Goal: Navigation & Orientation: Understand site structure

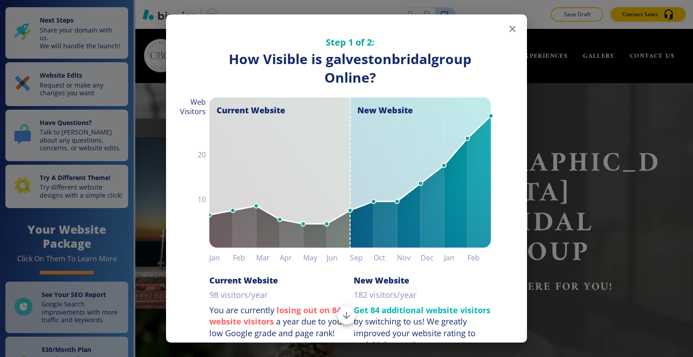
click at [509, 28] on icon "button" at bounding box center [512, 29] width 6 height 6
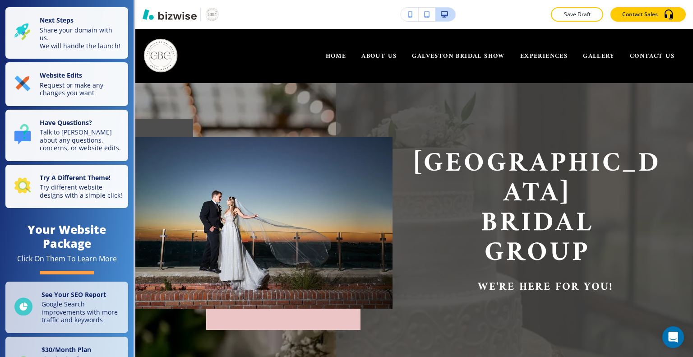
click at [505, 28] on div "Save Draft Contact Sales" at bounding box center [414, 14] width 558 height 29
click at [411, 16] on icon "button" at bounding box center [410, 14] width 5 height 6
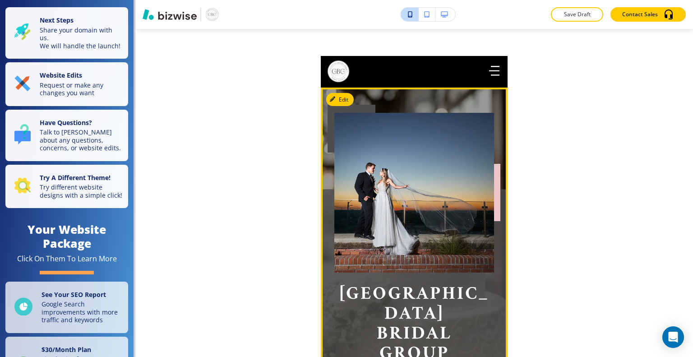
drag, startPoint x: 491, startPoint y: 173, endPoint x: 490, endPoint y: 212, distance: 38.8
click at [494, 212] on div at bounding box center [497, 192] width 6 height 57
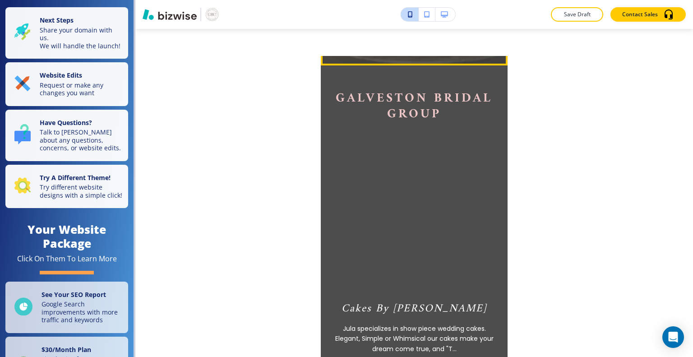
scroll to position [345, 0]
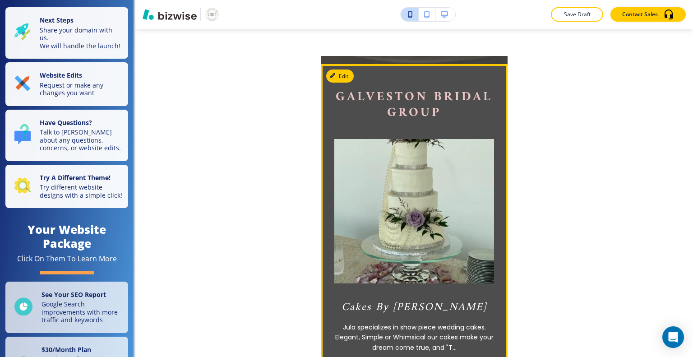
click at [448, 178] on img at bounding box center [413, 211] width 175 height 159
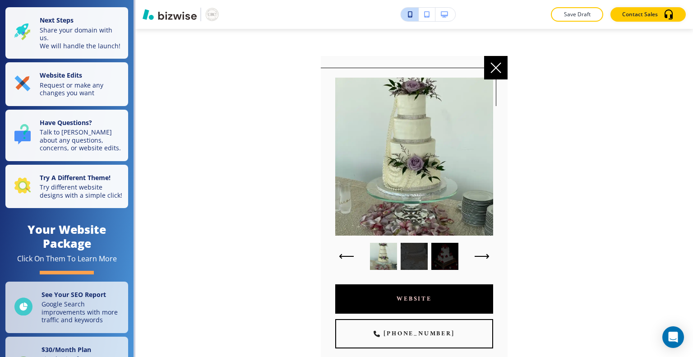
scroll to position [106, 0]
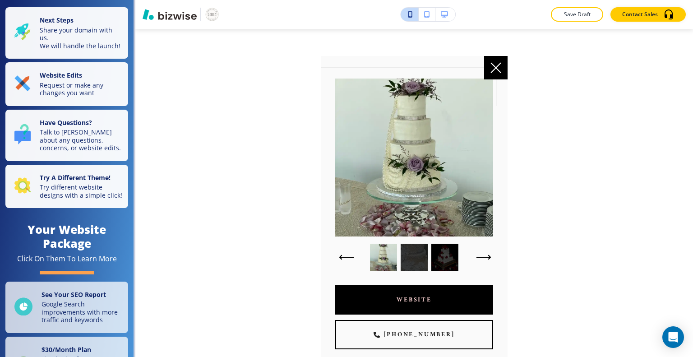
click at [481, 254] on icon "button" at bounding box center [483, 256] width 15 height 5
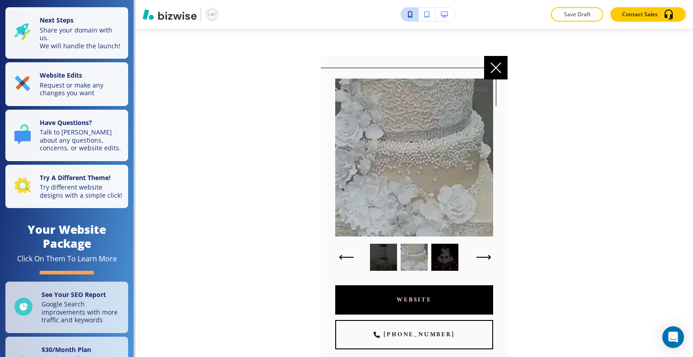
click at [481, 254] on icon "button" at bounding box center [483, 256] width 15 height 5
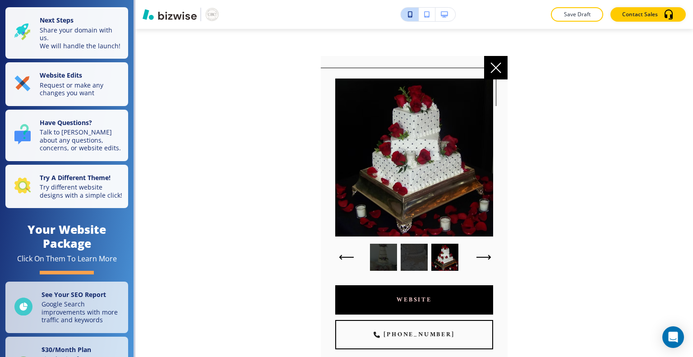
click at [481, 254] on icon "button" at bounding box center [483, 256] width 15 height 5
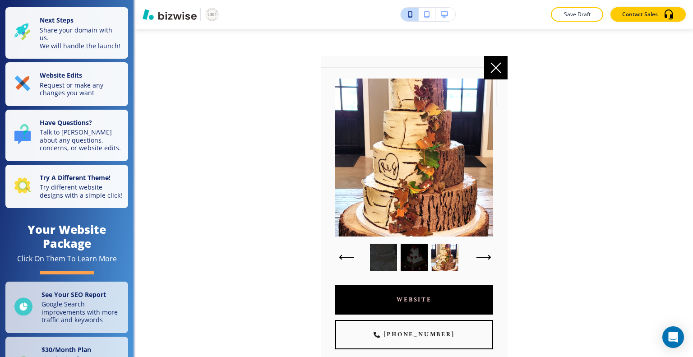
click at [481, 254] on icon "button" at bounding box center [483, 256] width 15 height 5
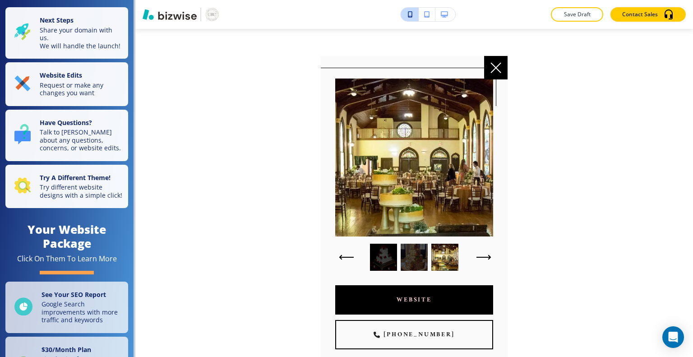
click at [481, 254] on icon "button" at bounding box center [483, 256] width 15 height 5
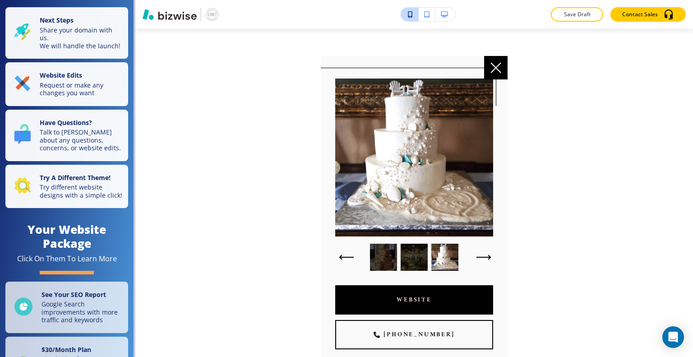
click at [481, 254] on icon "button" at bounding box center [483, 256] width 15 height 5
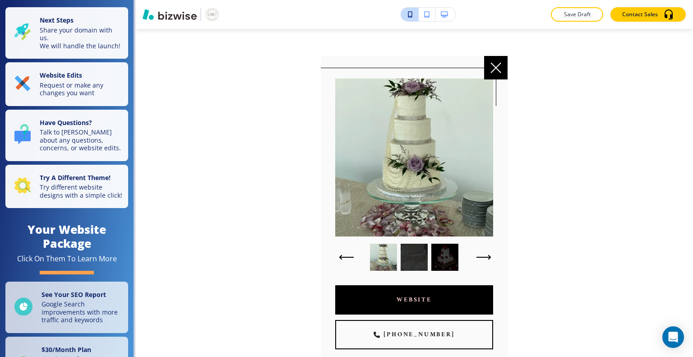
click at [481, 254] on icon "button" at bounding box center [483, 256] width 15 height 5
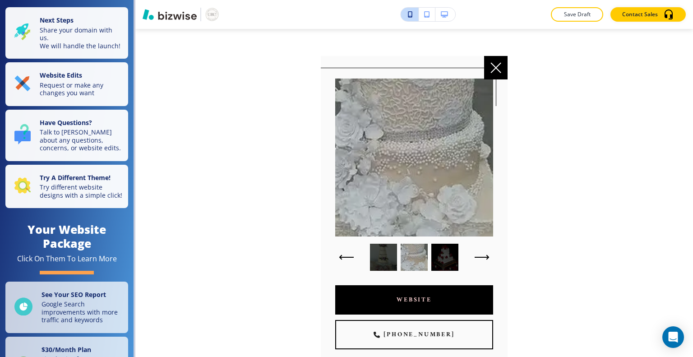
click at [495, 68] on icon at bounding box center [496, 68] width 10 height 10
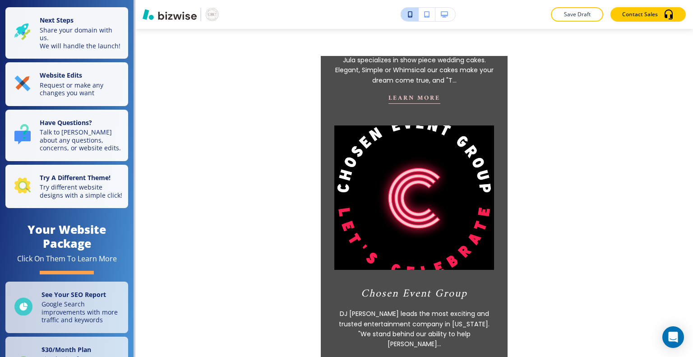
scroll to position [602, 0]
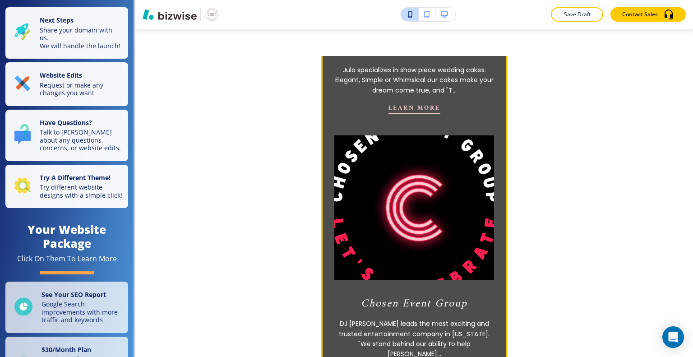
click at [422, 157] on img at bounding box center [413, 207] width 175 height 159
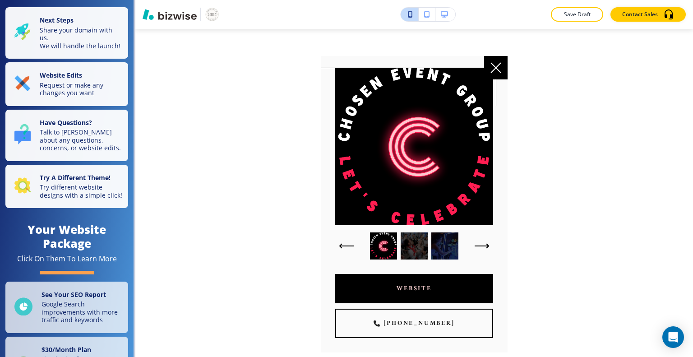
scroll to position [103, 0]
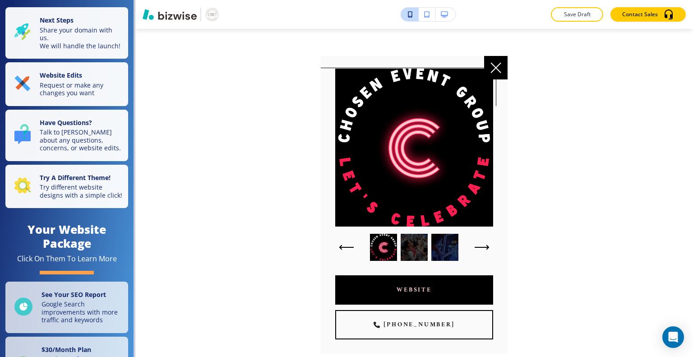
click at [419, 243] on div at bounding box center [414, 247] width 27 height 27
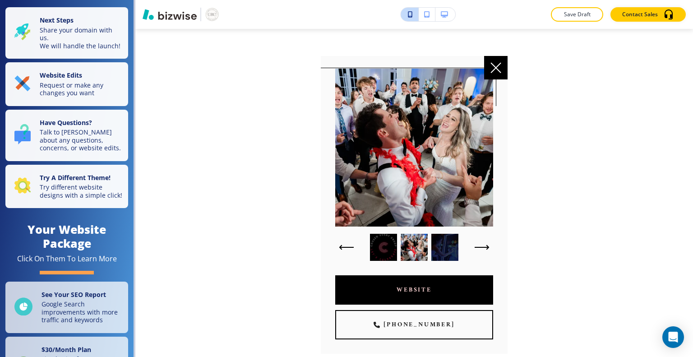
click at [435, 241] on div at bounding box center [444, 247] width 27 height 27
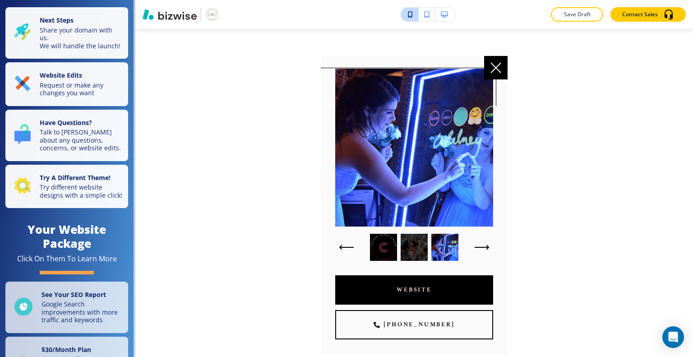
click at [435, 241] on div at bounding box center [444, 247] width 27 height 27
click at [477, 247] on icon "button" at bounding box center [483, 247] width 13 height 0
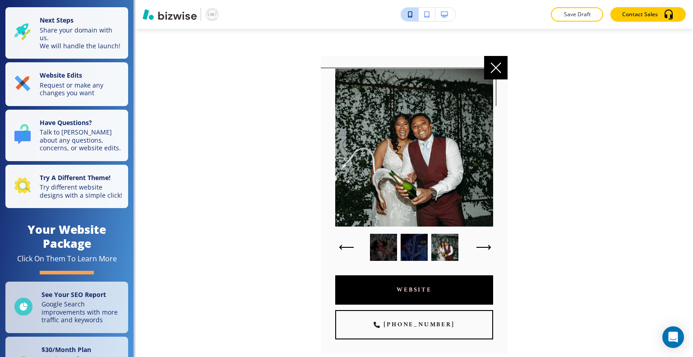
click at [477, 247] on icon "button" at bounding box center [483, 247] width 13 height 0
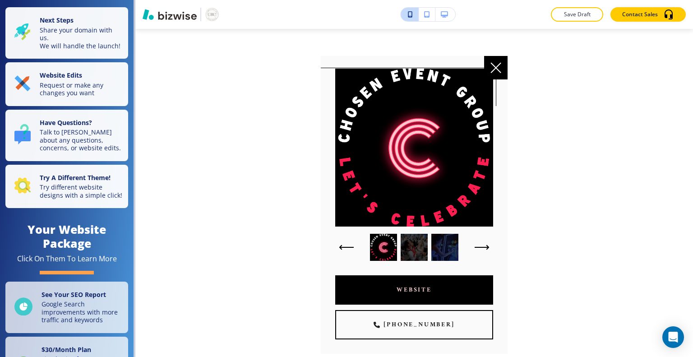
click at [496, 72] on div at bounding box center [495, 67] width 23 height 23
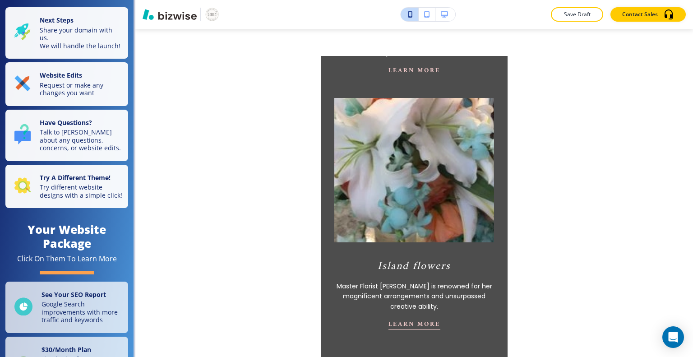
scroll to position [1141, 0]
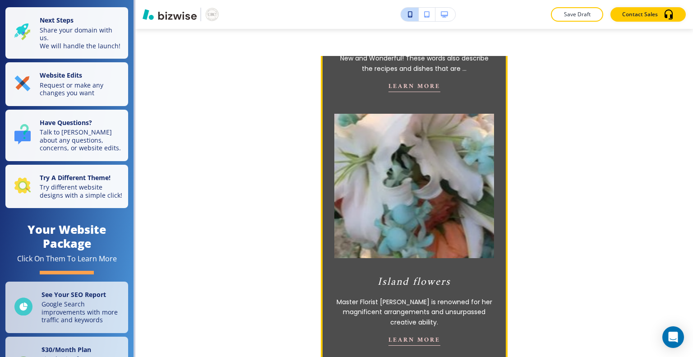
click at [456, 171] on img at bounding box center [413, 185] width 175 height 159
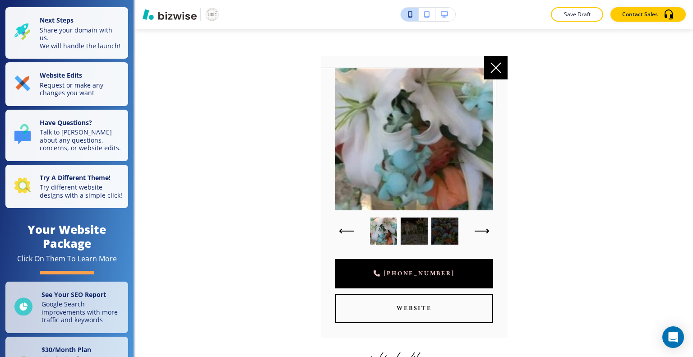
scroll to position [0, 0]
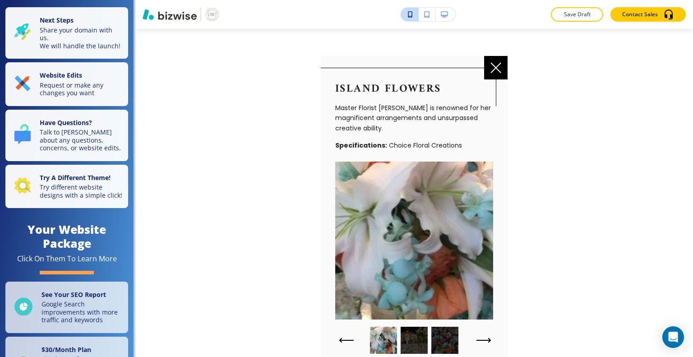
click at [478, 334] on button "button" at bounding box center [484, 339] width 22 height 13
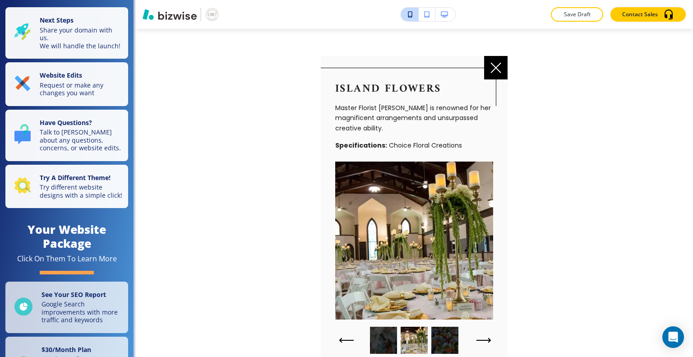
click at [478, 334] on button "button" at bounding box center [484, 339] width 22 height 13
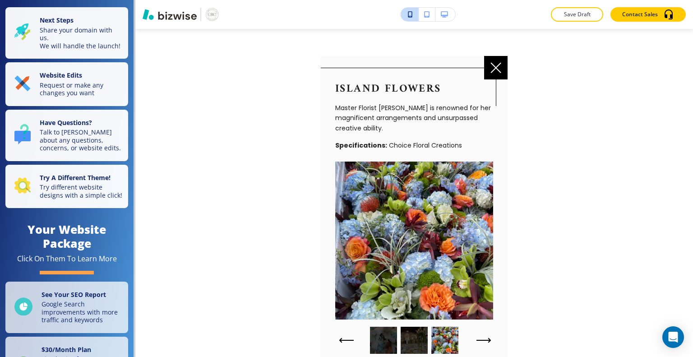
click at [478, 334] on button "button" at bounding box center [484, 339] width 22 height 13
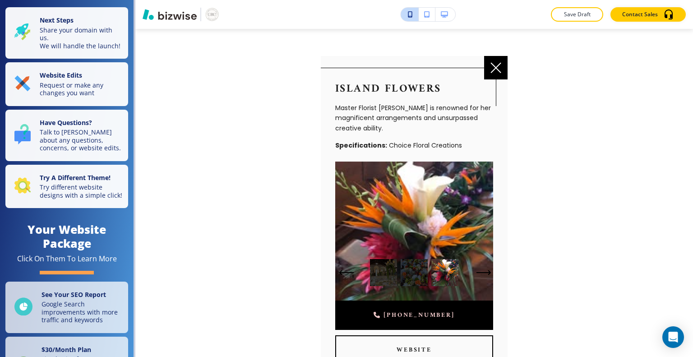
click at [478, 334] on div "409-789-3500 website" at bounding box center [414, 332] width 158 height 64
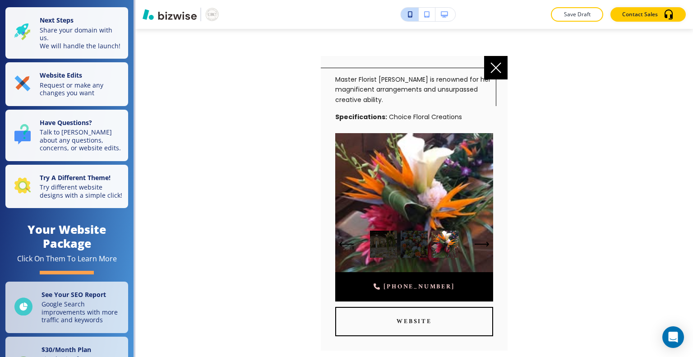
scroll to position [29, 0]
click at [468, 225] on div at bounding box center [410, 239] width 165 height 34
click at [295, 195] on div "Save Draft Contact Sales Edit Galveston Bridal Group HOME ABOUT US GALVESTON BR…" at bounding box center [414, 178] width 558 height 357
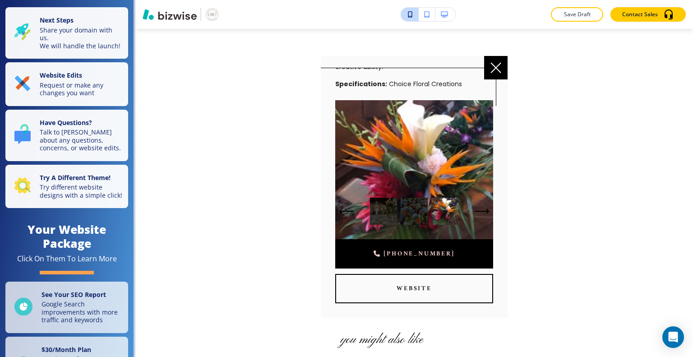
scroll to position [63, 0]
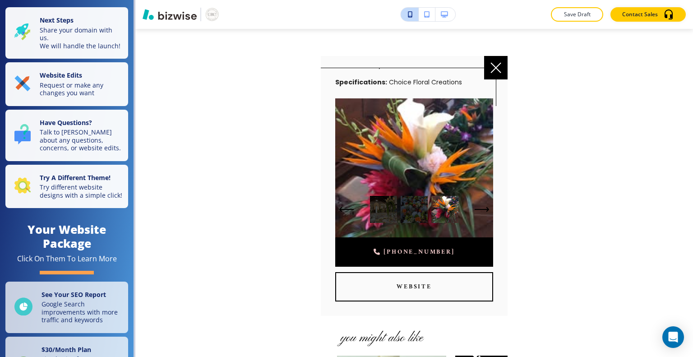
click at [397, 162] on img at bounding box center [414, 177] width 158 height 158
click at [491, 70] on icon at bounding box center [495, 67] width 11 height 11
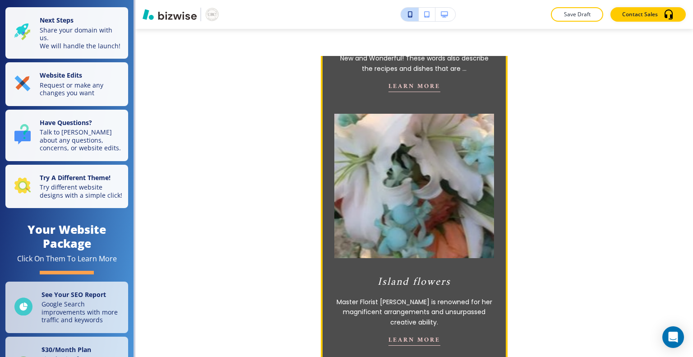
click at [438, 155] on img at bounding box center [413, 185] width 175 height 159
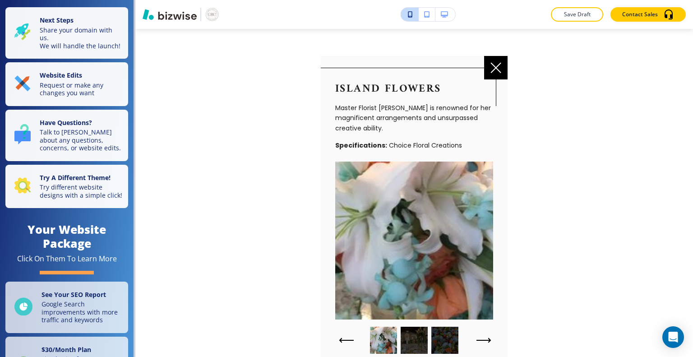
click at [480, 337] on icon "button" at bounding box center [483, 339] width 15 height 5
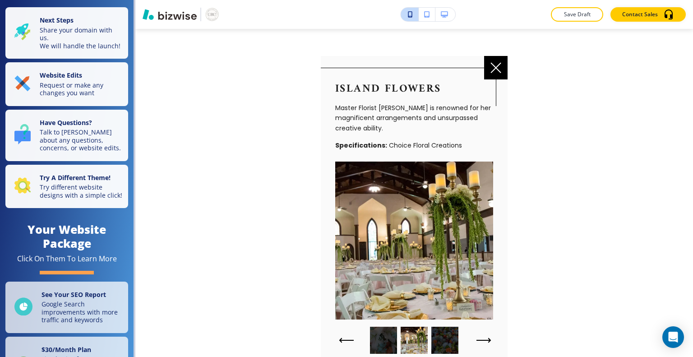
click at [480, 337] on icon "button" at bounding box center [483, 339] width 15 height 5
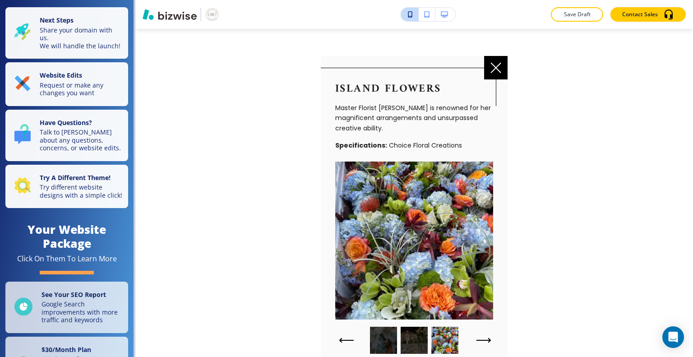
click at [480, 337] on icon "button" at bounding box center [483, 339] width 15 height 5
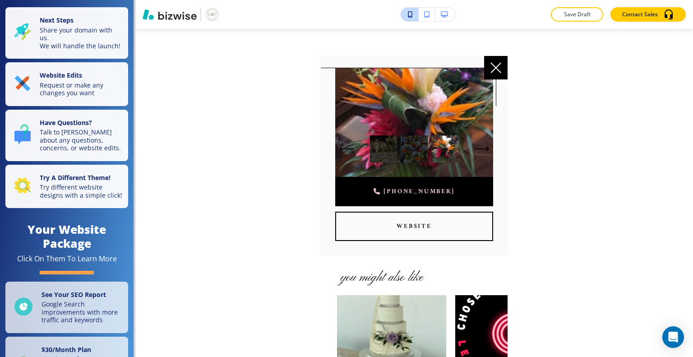
scroll to position [0, 0]
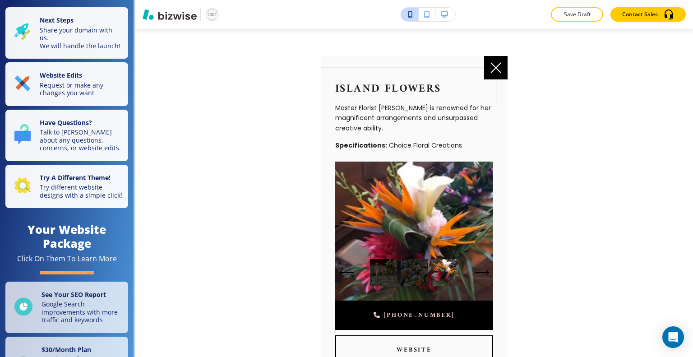
click at [493, 68] on icon at bounding box center [495, 67] width 11 height 11
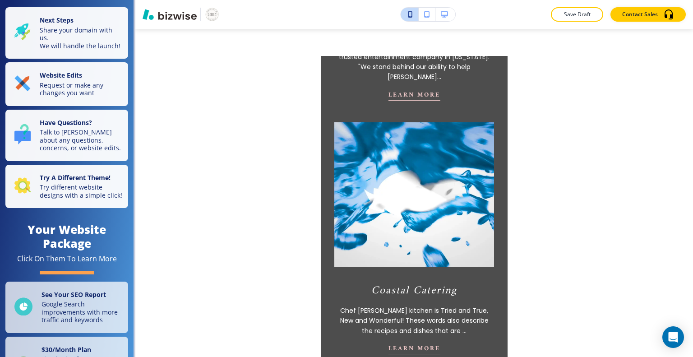
scroll to position [874, 0]
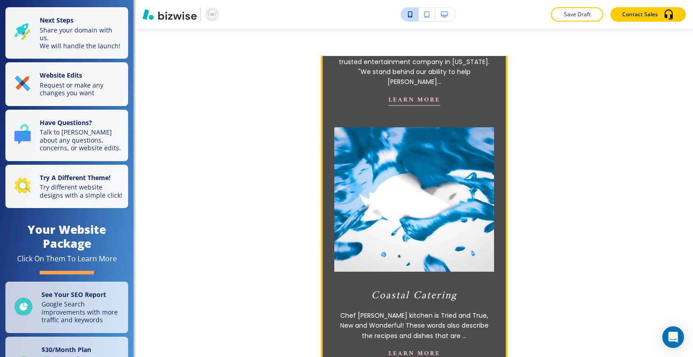
click at [439, 139] on video at bounding box center [413, 199] width 175 height 159
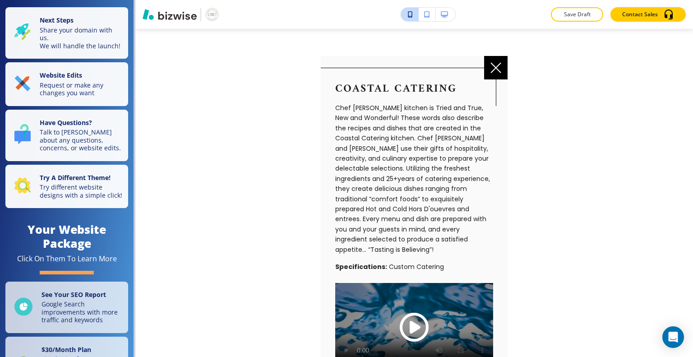
click at [415, 321] on span "Play button for video with title: undefined" at bounding box center [414, 327] width 29 height 29
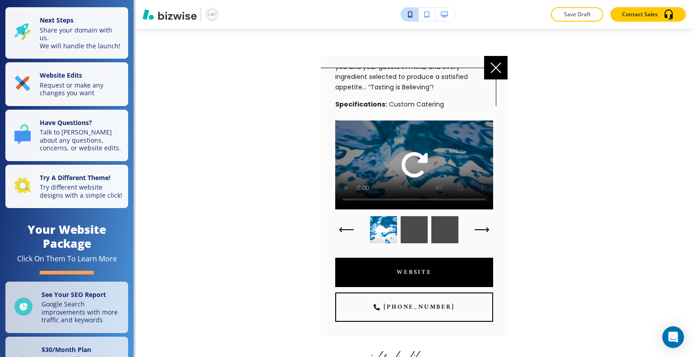
scroll to position [180, 0]
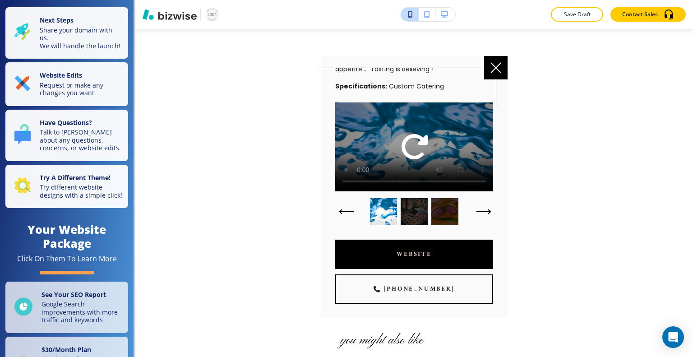
click at [480, 209] on icon "button" at bounding box center [483, 211] width 15 height 5
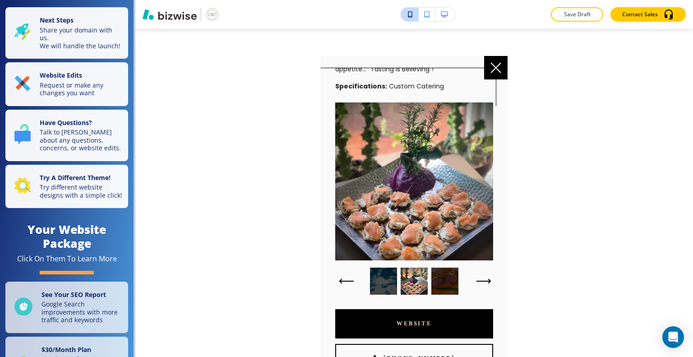
click at [478, 278] on icon "button" at bounding box center [483, 280] width 15 height 5
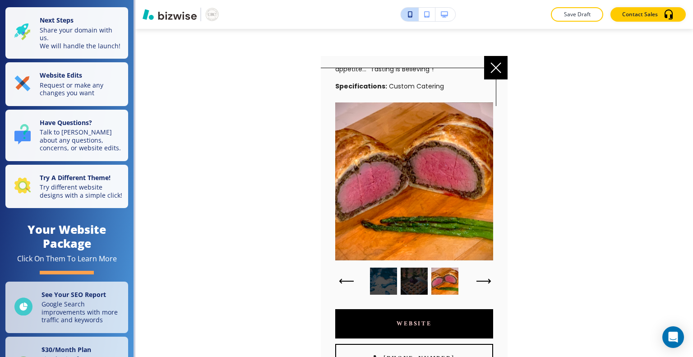
click at [478, 278] on icon "button" at bounding box center [483, 280] width 15 height 5
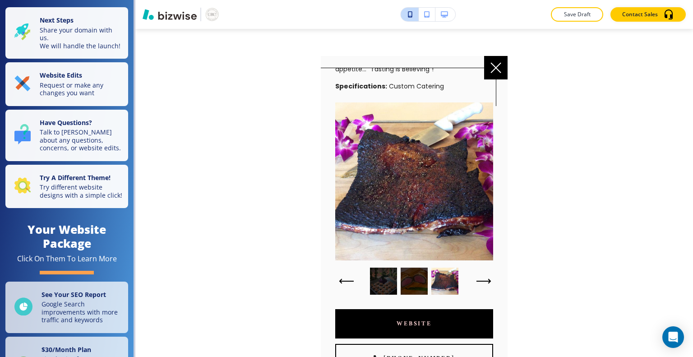
click at [478, 278] on icon "button" at bounding box center [483, 280] width 15 height 5
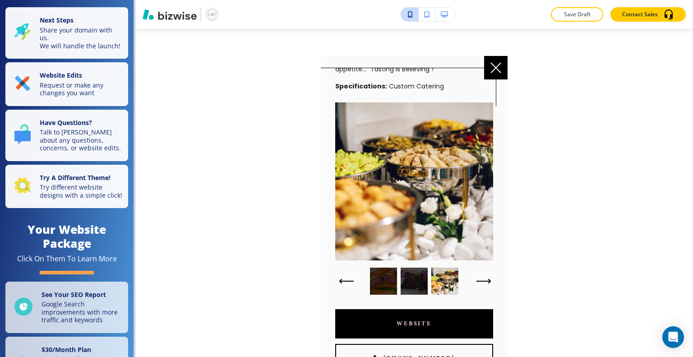
click at [478, 278] on icon "button" at bounding box center [483, 280] width 15 height 5
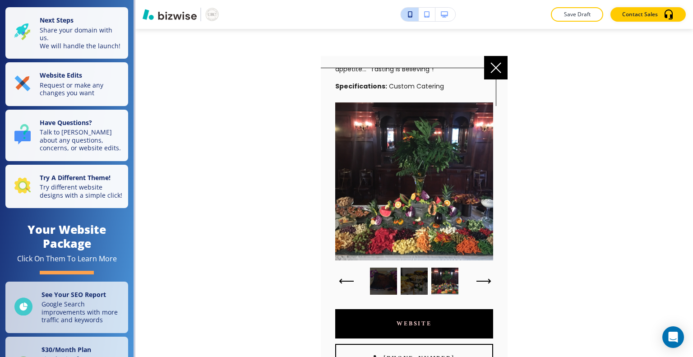
click at [478, 278] on icon "button" at bounding box center [483, 280] width 15 height 5
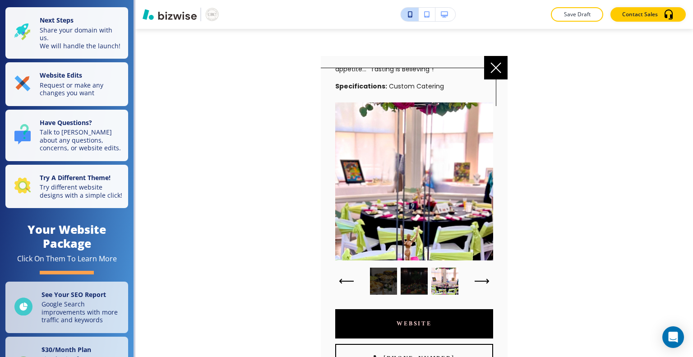
click at [500, 71] on icon at bounding box center [495, 67] width 11 height 11
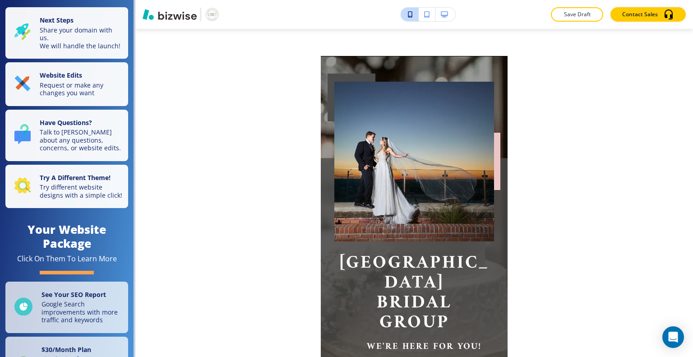
scroll to position [0, 0]
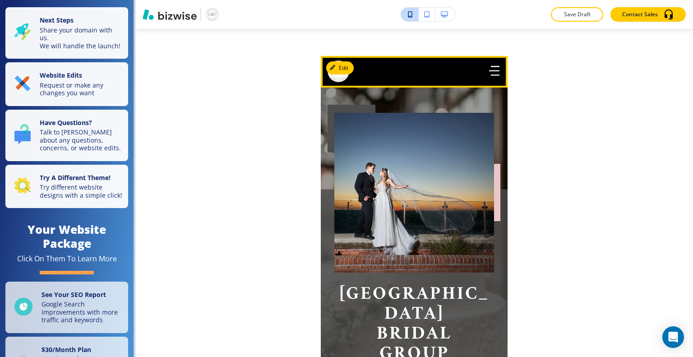
click at [489, 71] on icon "button" at bounding box center [494, 71] width 10 height 0
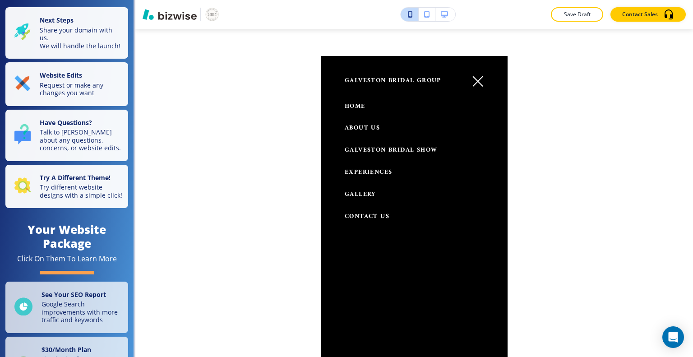
click at [373, 126] on span "ABOUT US" at bounding box center [362, 127] width 35 height 11
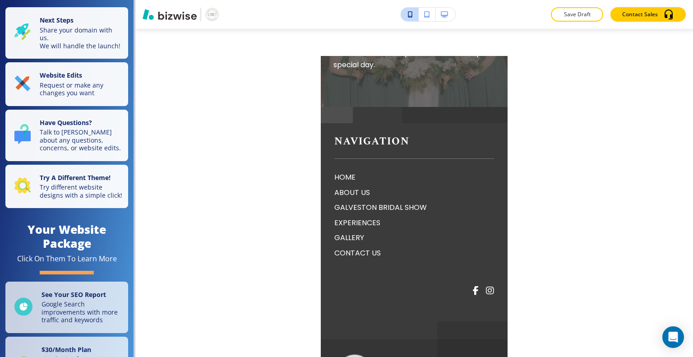
scroll to position [1028, 0]
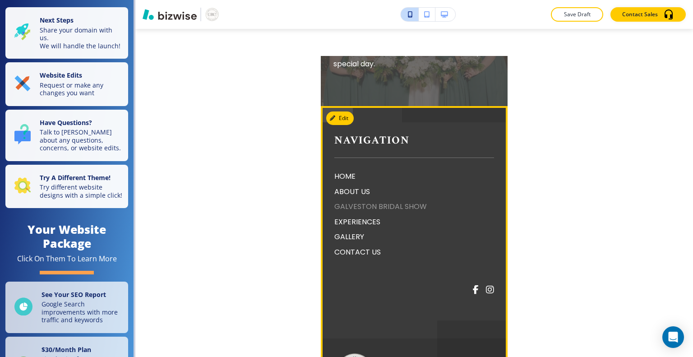
click at [411, 212] on p "GALVESTON BRIDAL SHOW" at bounding box center [414, 207] width 160 height 12
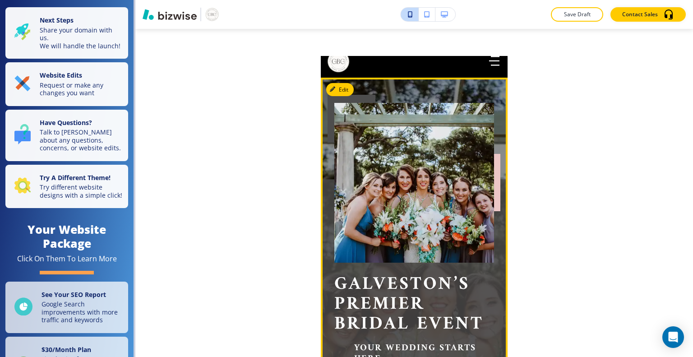
scroll to position [0, 0]
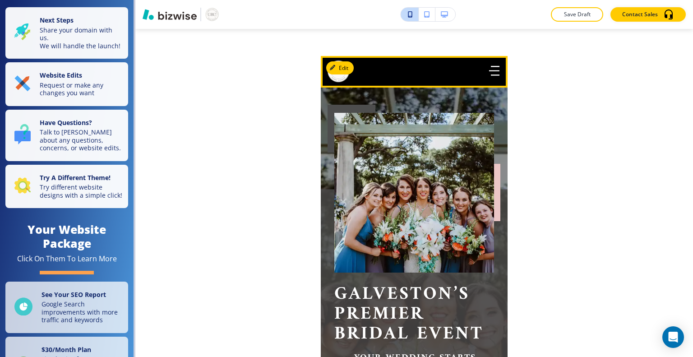
click at [489, 72] on icon "button" at bounding box center [494, 71] width 10 height 10
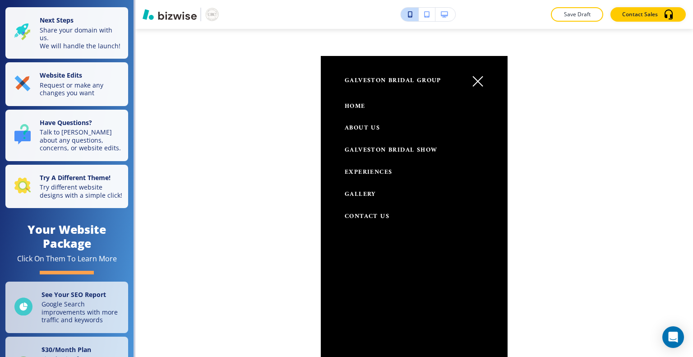
click at [388, 171] on span "EXPERIENCES" at bounding box center [368, 171] width 47 height 11
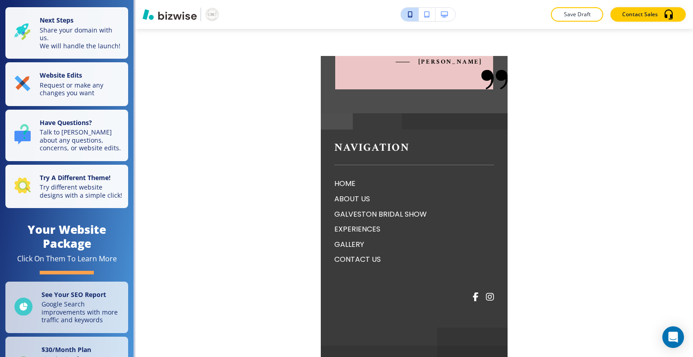
scroll to position [659, 0]
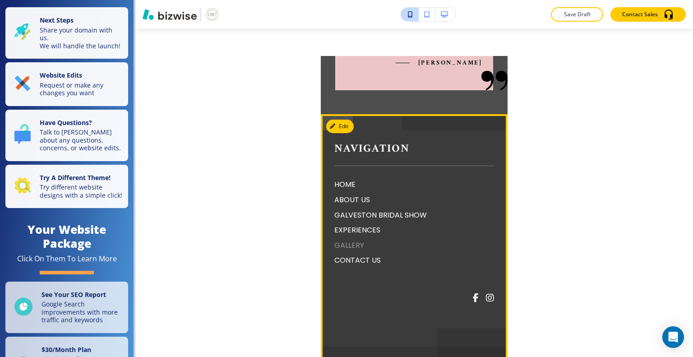
click at [379, 251] on p "GALLERY" at bounding box center [414, 246] width 160 height 12
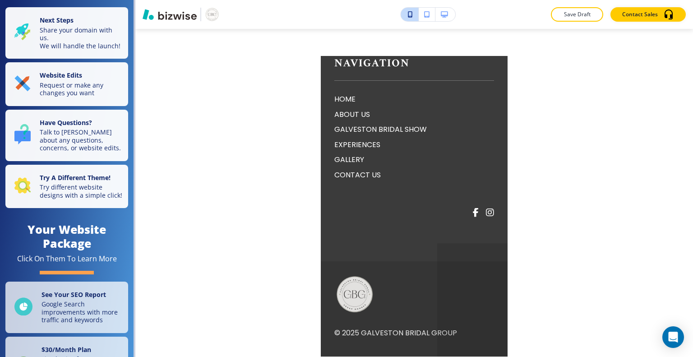
scroll to position [7188, 0]
drag, startPoint x: 568, startPoint y: 202, endPoint x: 459, endPoint y: 186, distance: 110.7
click at [459, 186] on div "Save Draft Contact Sales Edit Galveston Bridal Group HOME ABOUT US GALVESTON BR…" at bounding box center [414, 178] width 558 height 357
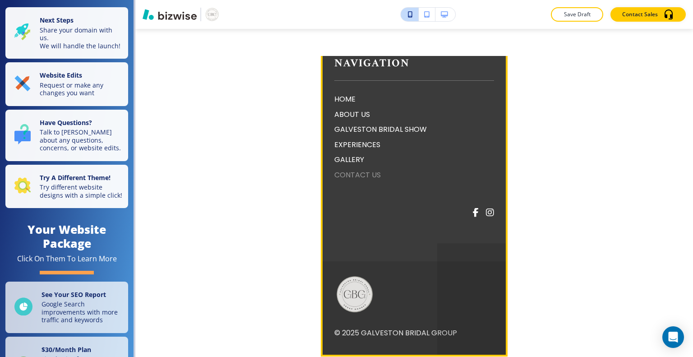
click at [372, 172] on p "CONTACT US" at bounding box center [414, 175] width 160 height 12
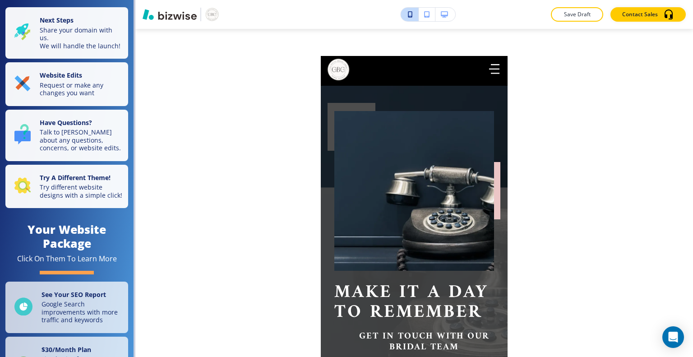
scroll to position [0, 0]
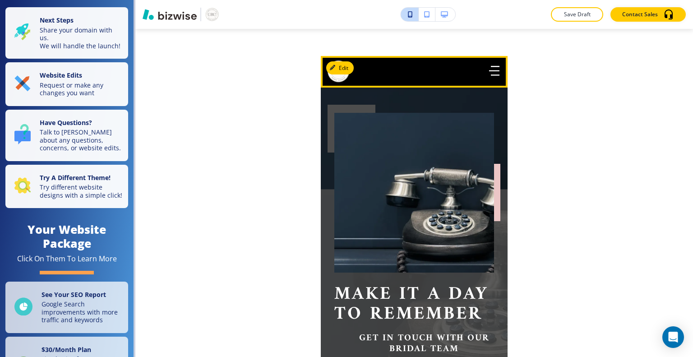
click at [495, 70] on button "button" at bounding box center [494, 71] width 18 height 18
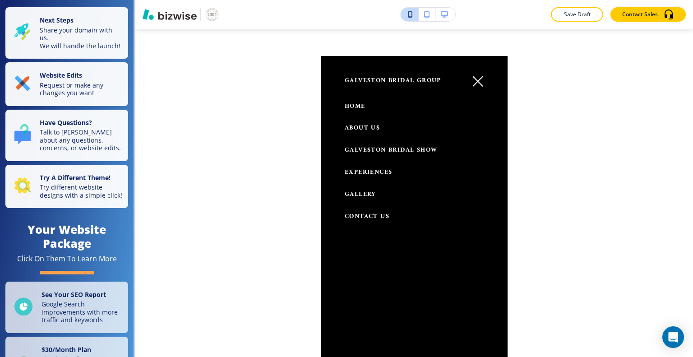
click at [436, 79] on span "Galveston Bridal Group" at bounding box center [406, 81] width 122 height 8
click at [360, 106] on span "HOME" at bounding box center [355, 106] width 21 height 11
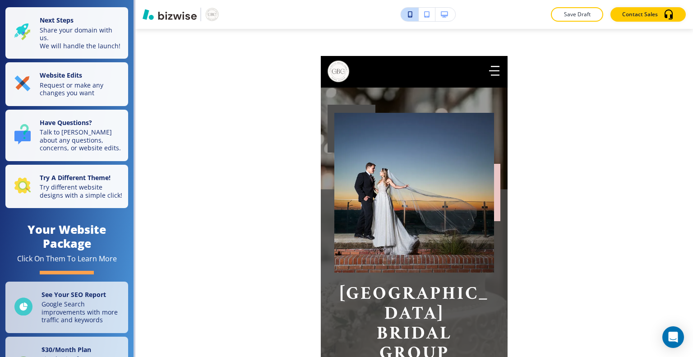
click at [446, 11] on icon "button" at bounding box center [444, 14] width 7 height 6
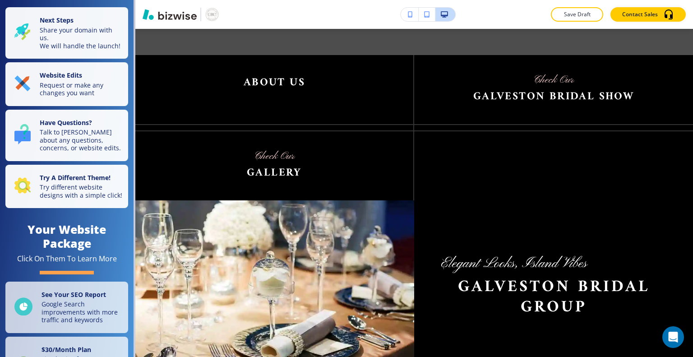
scroll to position [1264, 0]
